Goal: Task Accomplishment & Management: Manage account settings

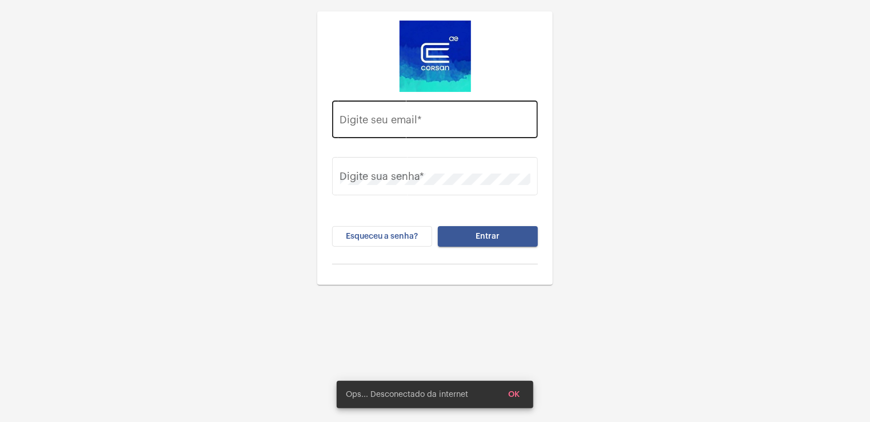
drag, startPoint x: 462, startPoint y: 128, endPoint x: 455, endPoint y: 128, distance: 6.9
click at [460, 128] on div "Digite seu email *" at bounding box center [435, 118] width 190 height 41
click at [393, 123] on input "Digite seu email *" at bounding box center [435, 122] width 190 height 11
click at [389, 126] on input "Digite seu email *" at bounding box center [435, 122] width 190 height 11
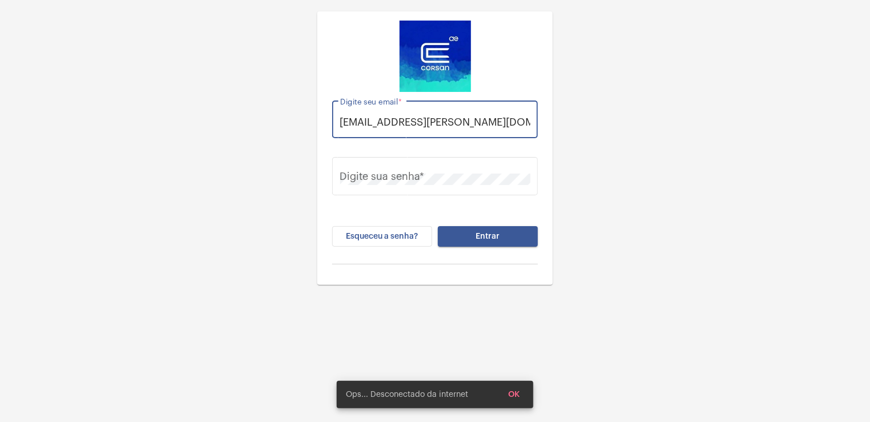
scroll to position [0, 1]
type input "[EMAIL_ADDRESS][PERSON_NAME][DOMAIN_NAME]"
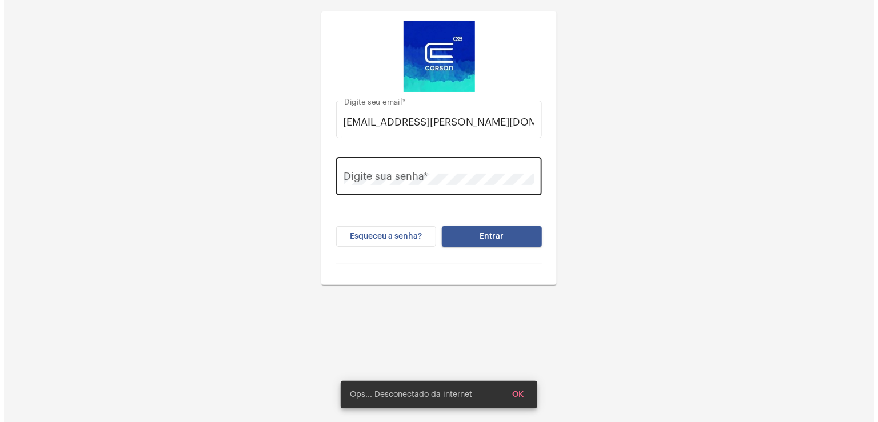
scroll to position [0, 0]
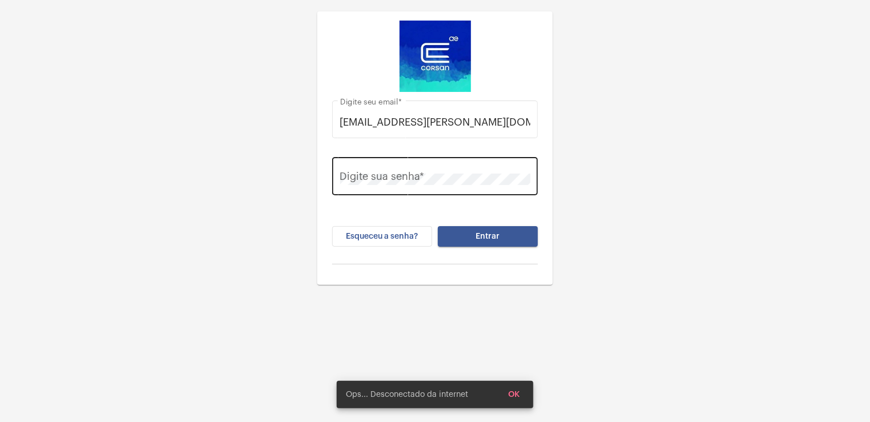
click at [397, 187] on div "Digite sua senha *" at bounding box center [435, 175] width 190 height 41
click at [438, 226] on button "Entrar" at bounding box center [488, 236] width 100 height 21
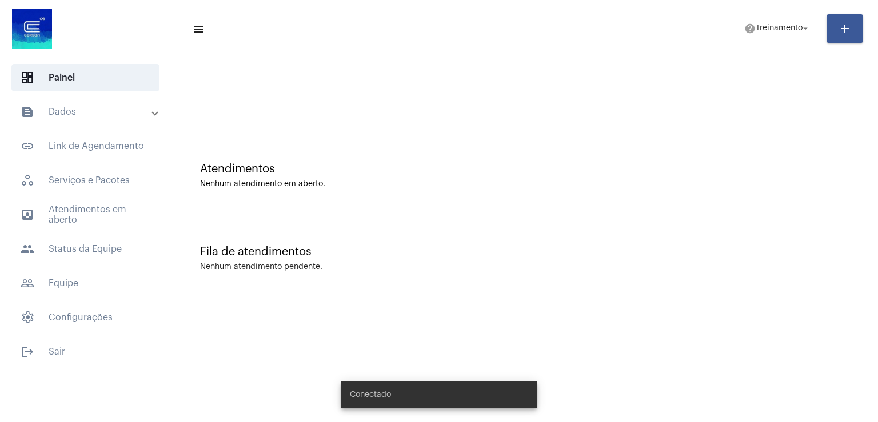
click at [460, 247] on div "Fila de atendimentos" at bounding box center [524, 252] width 649 height 13
